Goal: Task Accomplishment & Management: Use online tool/utility

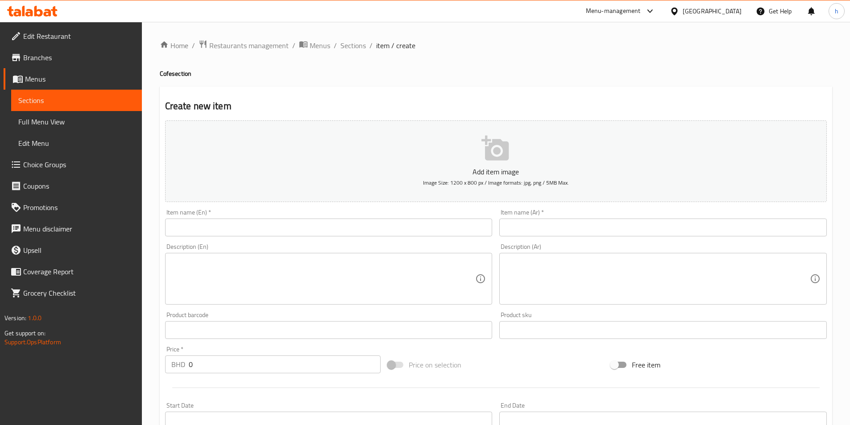
click at [723, 8] on div "[GEOGRAPHIC_DATA]" at bounding box center [711, 11] width 59 height 10
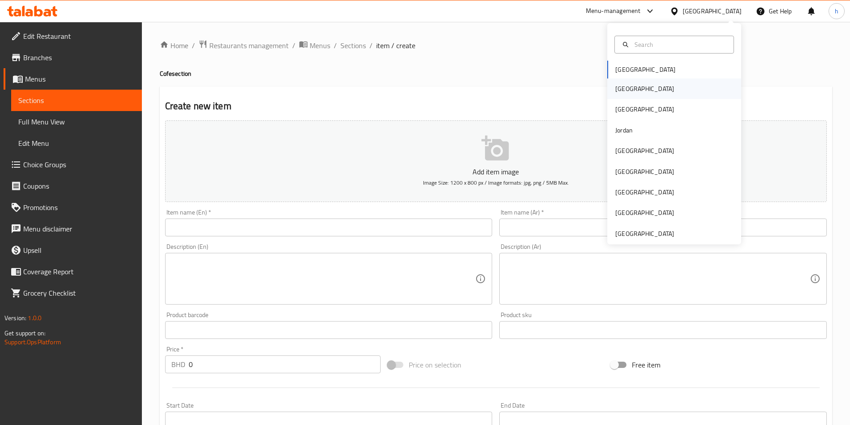
click at [664, 90] on div "[GEOGRAPHIC_DATA]" at bounding box center [674, 89] width 134 height 21
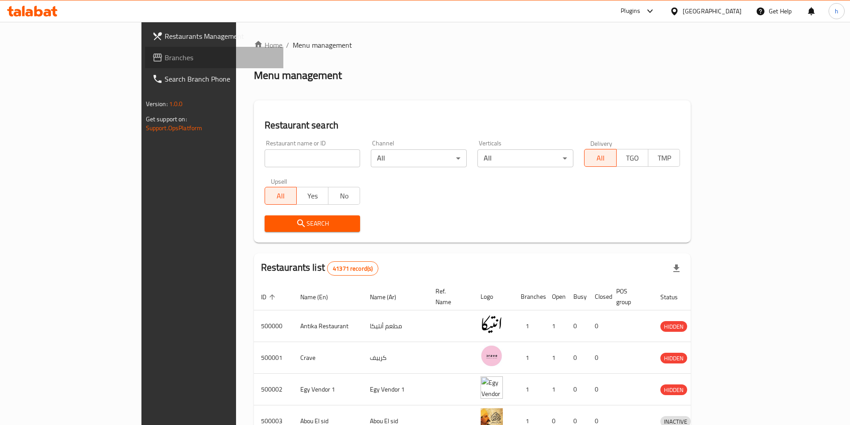
click at [165, 59] on span "Branches" at bounding box center [221, 57] width 112 height 11
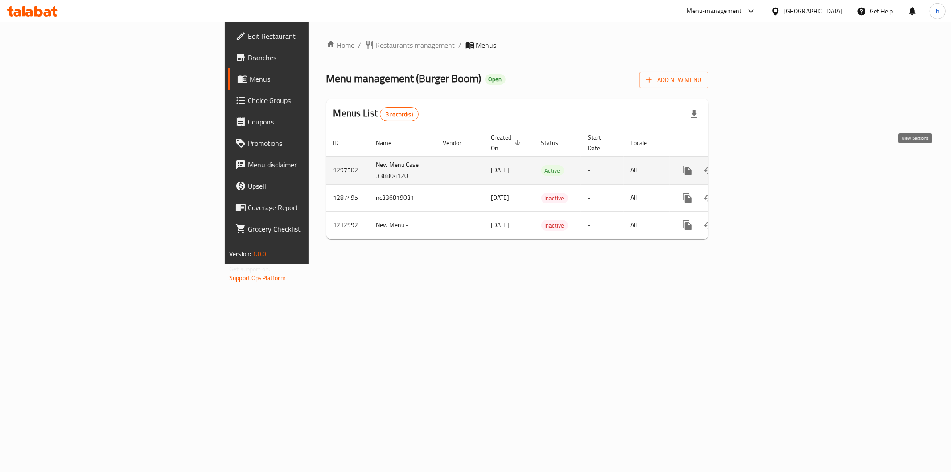
click at [757, 165] on icon "enhanced table" at bounding box center [752, 170] width 11 height 11
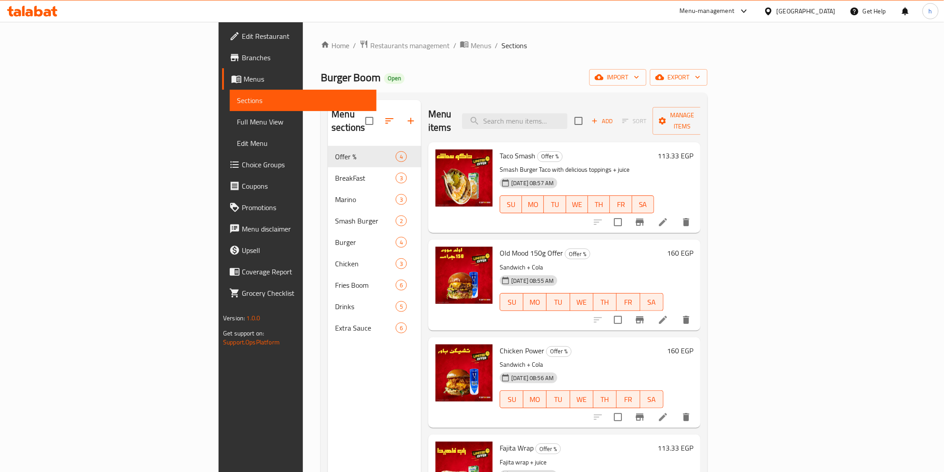
click at [242, 55] on span "Branches" at bounding box center [305, 57] width 127 height 11
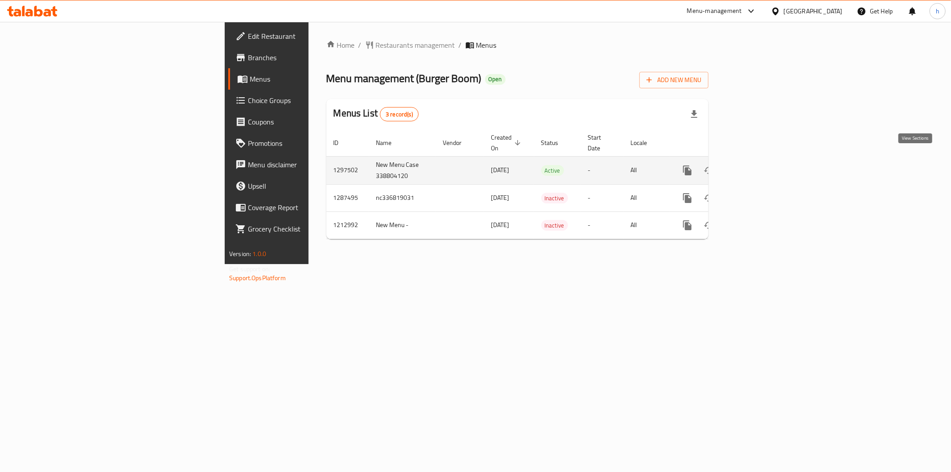
click at [756, 166] on icon "enhanced table" at bounding box center [752, 170] width 8 height 8
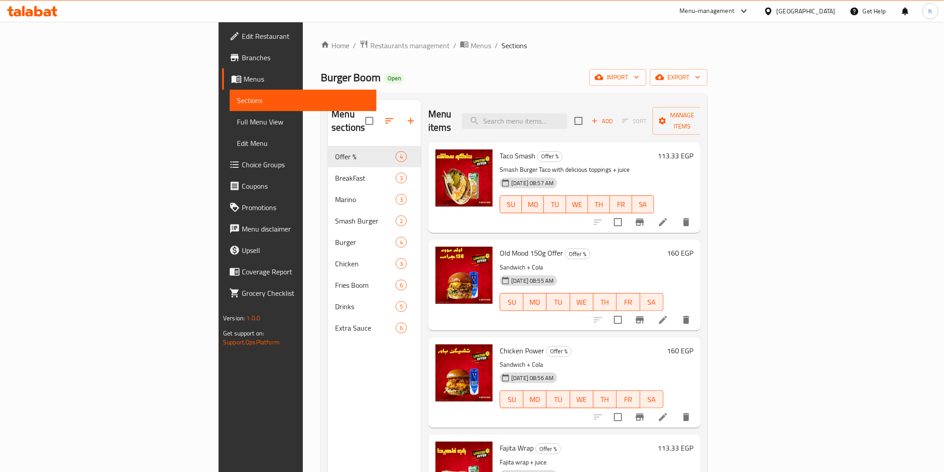
click at [242, 54] on span "Branches" at bounding box center [305, 57] width 127 height 11
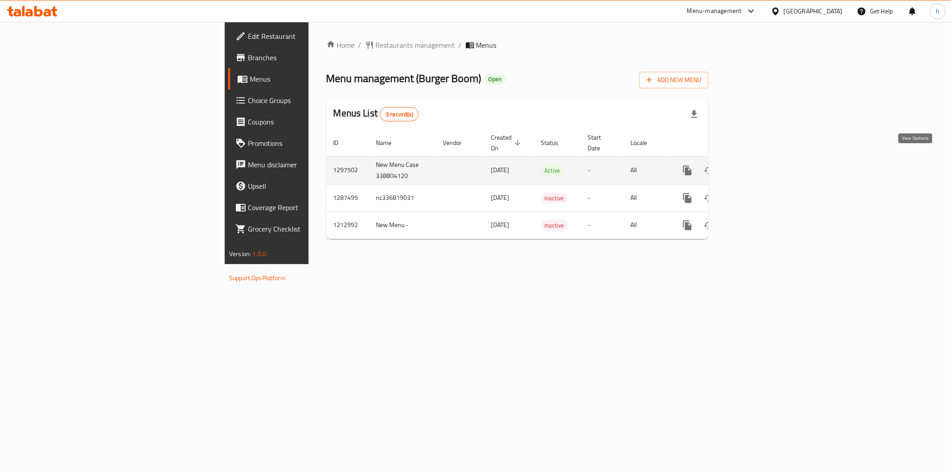
click at [757, 165] on icon "enhanced table" at bounding box center [752, 170] width 11 height 11
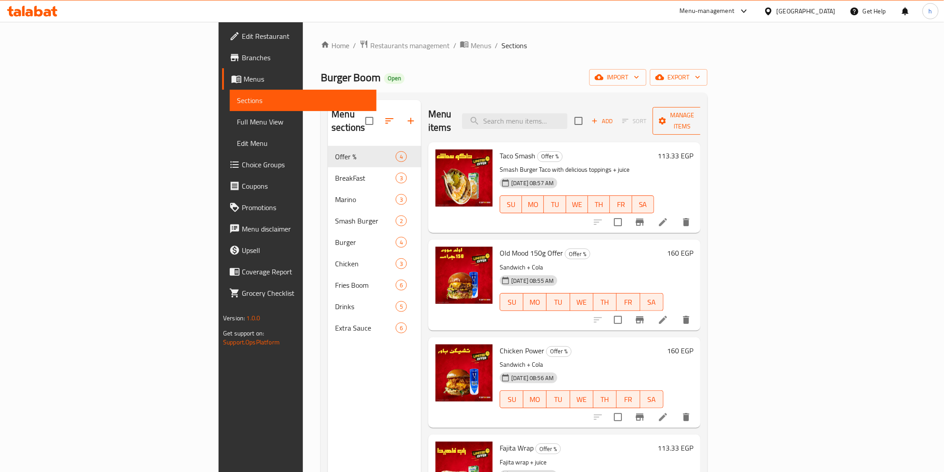
click at [705, 110] on span "Manage items" at bounding box center [682, 121] width 45 height 22
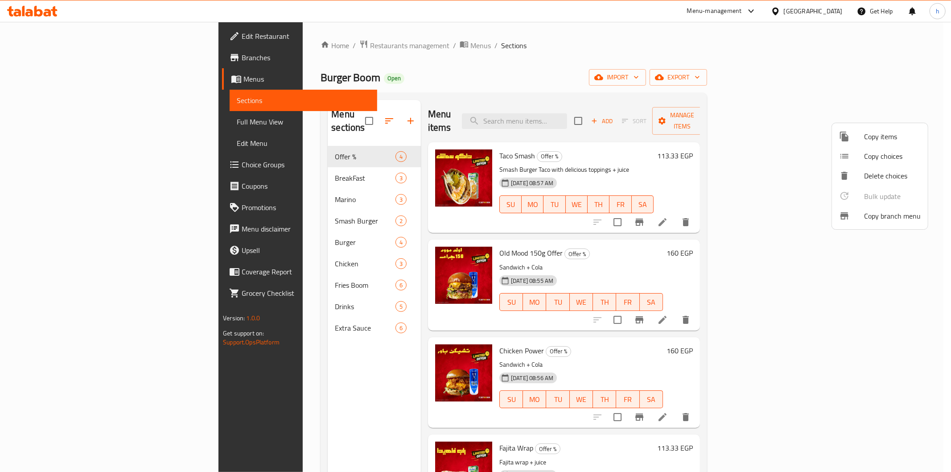
click at [879, 215] on span "Copy branch menu" at bounding box center [892, 216] width 57 height 11
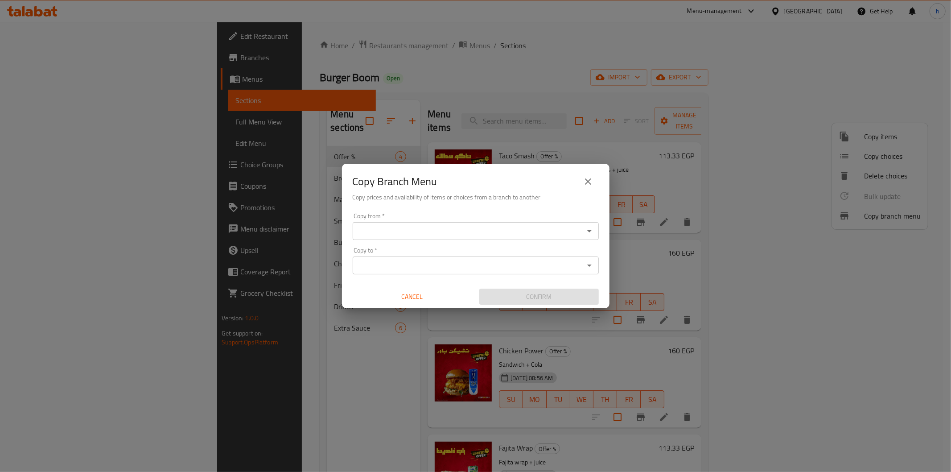
click at [522, 230] on input "Copy from   *" at bounding box center [468, 231] width 226 height 12
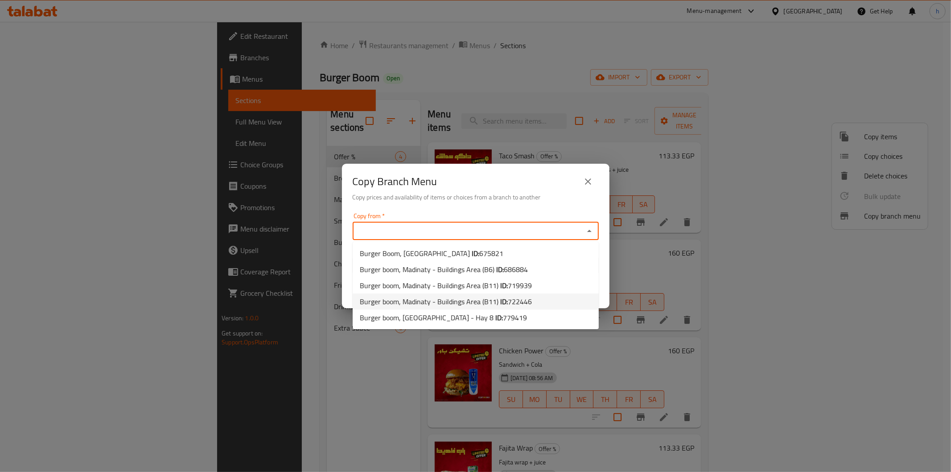
click at [485, 301] on span "Burger boom, Madinaty - Buildings Area (B11) ID: 722446" at bounding box center [446, 301] width 172 height 11
type input "Burger boom, Madinaty - Buildings Area (B11)"
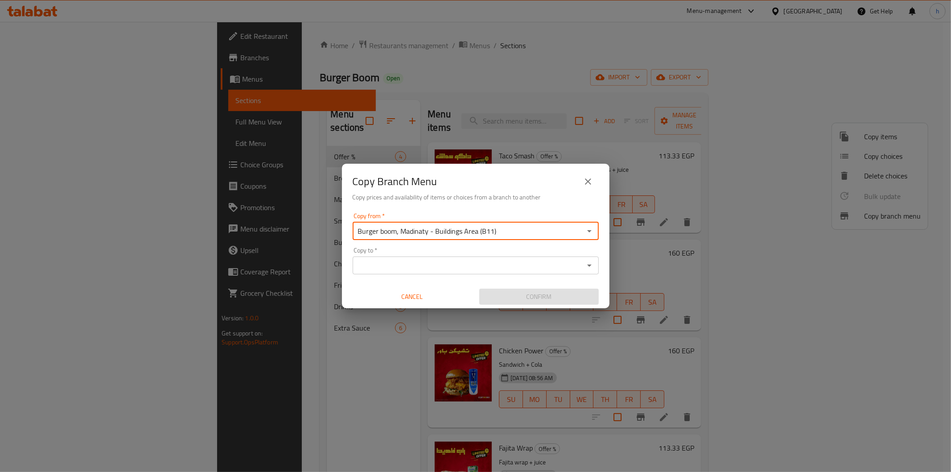
click at [404, 260] on input "Copy to   *" at bounding box center [468, 265] width 226 height 12
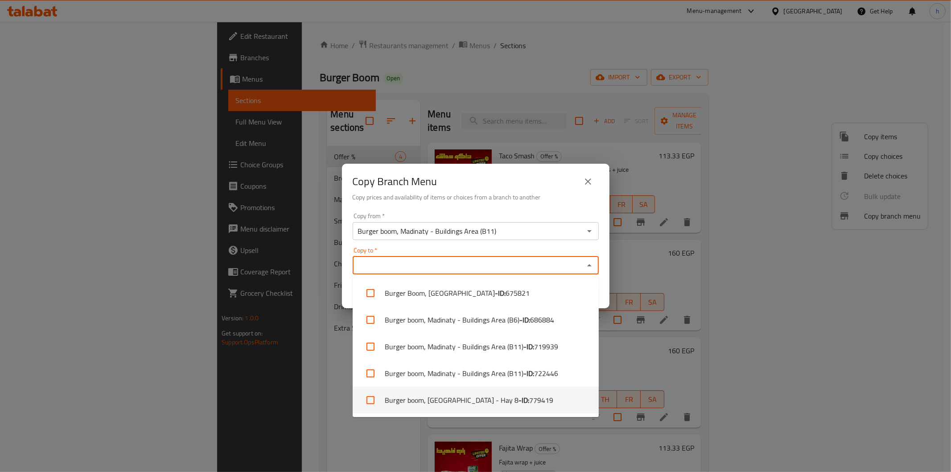
click at [471, 401] on li "Burger boom, Nasr City - Hay 8 - ID: 779419" at bounding box center [476, 400] width 246 height 27
checkbox input "true"
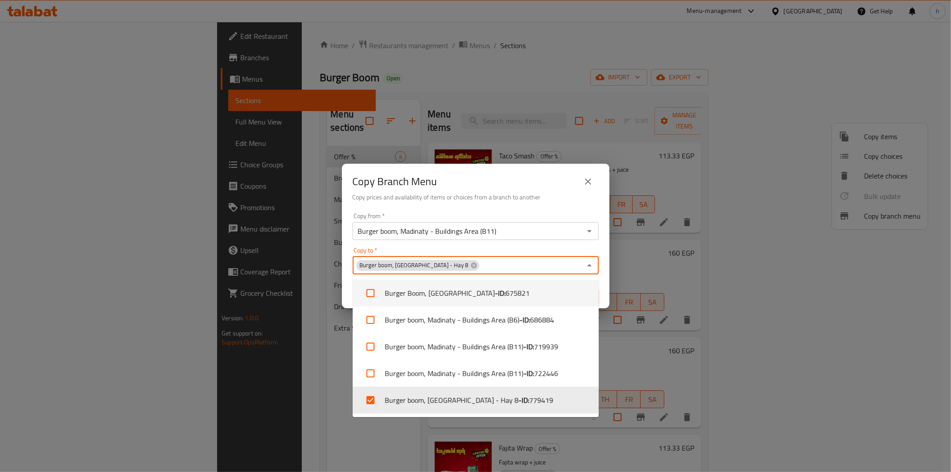
click at [607, 287] on div "Copy from   * Burger boom, Madinaty - Buildings Area (B11) Copy from * Copy to …" at bounding box center [476, 258] width 268 height 99
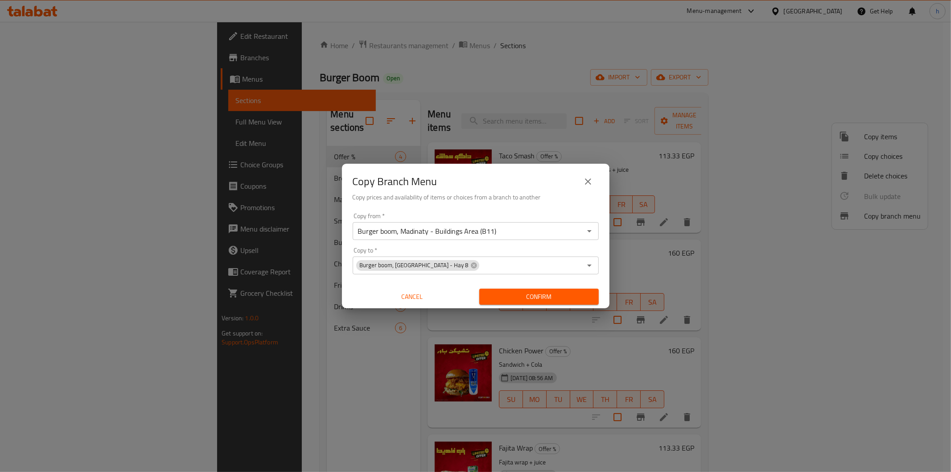
click at [534, 298] on span "Confirm" at bounding box center [539, 296] width 105 height 11
